Goal: Task Accomplishment & Management: Manage account settings

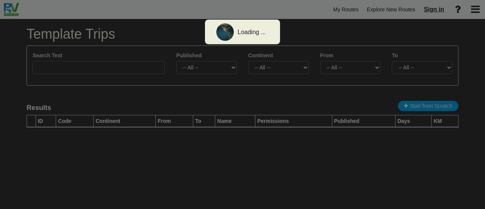
click at [431, 11] on div at bounding box center [242, 104] width 485 height 209
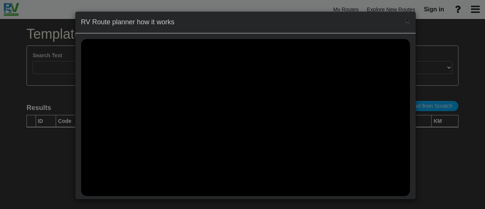
click at [406, 19] on span "×" at bounding box center [407, 20] width 5 height 9
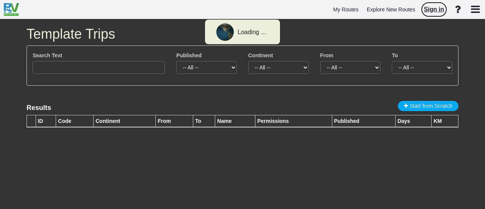
click at [433, 10] on span "Sign in" at bounding box center [434, 9] width 20 height 6
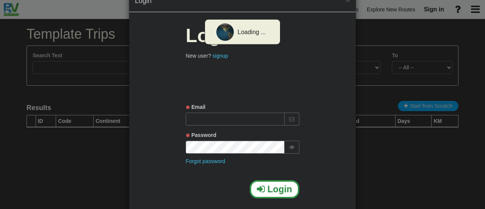
scroll to position [39, 0]
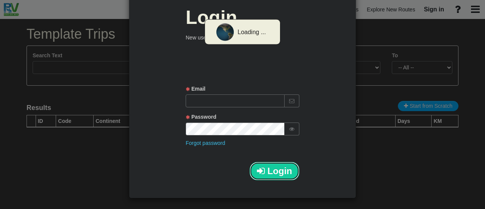
click at [268, 168] on span "Login" at bounding box center [279, 170] width 25 height 10
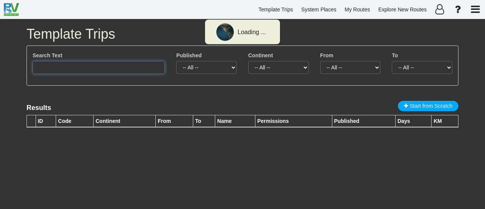
click at [113, 66] on input "text" at bounding box center [99, 67] width 132 height 13
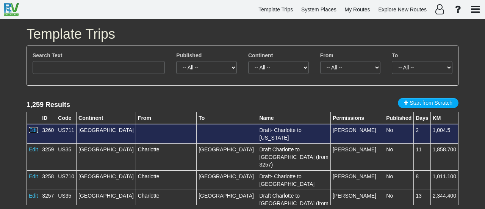
click at [33, 130] on link "Edit" at bounding box center [33, 130] width 9 height 6
